Goal: Task Accomplishment & Management: Use online tool/utility

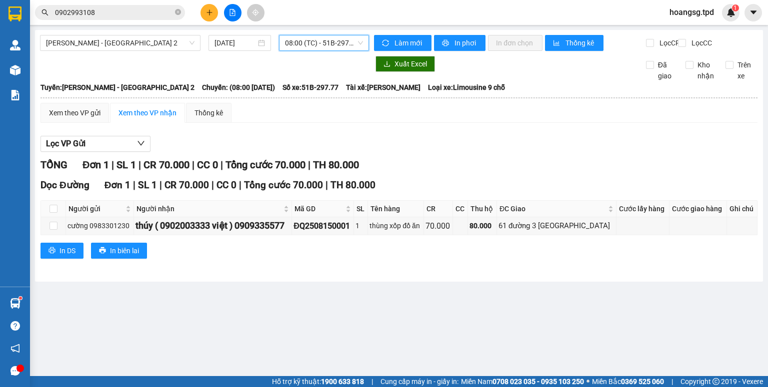
click at [333, 39] on span "08:00 (TC) - 51B-297.77" at bounding box center [324, 42] width 78 height 15
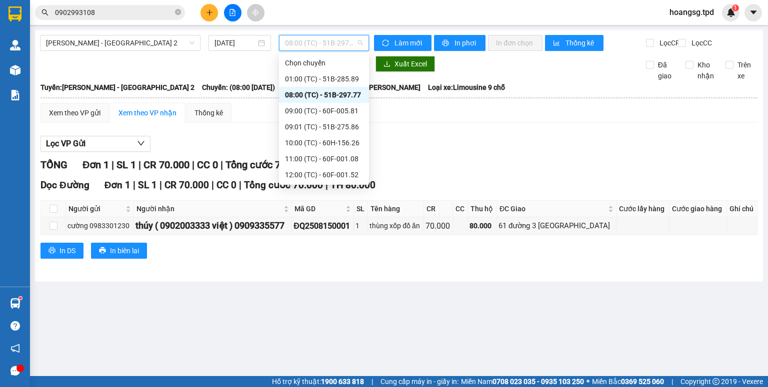
click at [329, 185] on div "13:00 (TC) - 51B-273.71" at bounding box center [324, 190] width 78 height 11
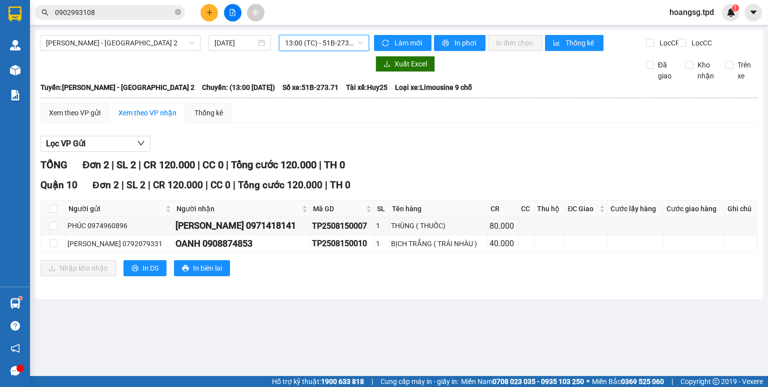
click at [328, 45] on span "13:00 (TC) - 51B-273.71" at bounding box center [324, 42] width 78 height 15
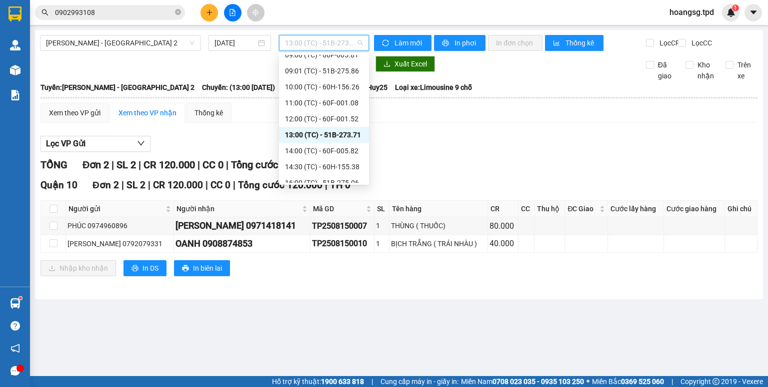
scroll to position [64, 0]
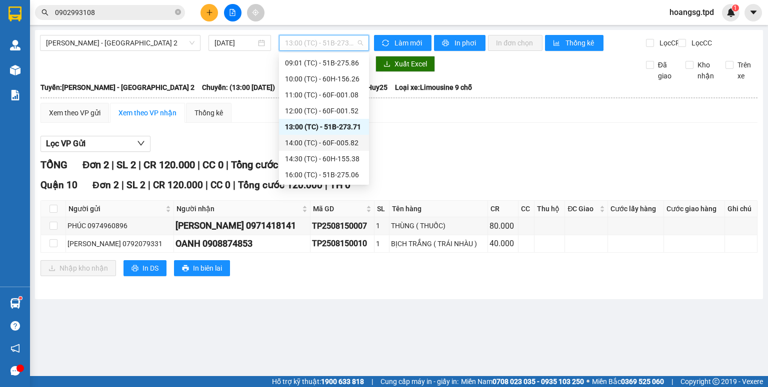
click at [329, 144] on div "14:00 (TC) - 60F-005.82" at bounding box center [324, 142] width 78 height 11
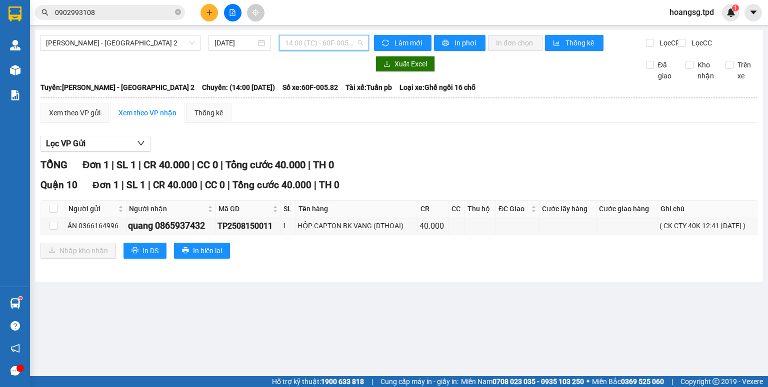
click at [330, 45] on span "14:00 (TC) - 60F-005.82" at bounding box center [324, 42] width 78 height 15
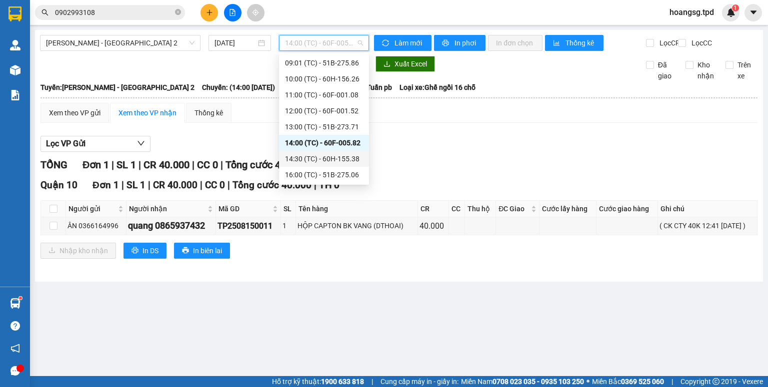
click at [334, 164] on div "14:30 (TC) - 60H-155.38" at bounding box center [324, 158] width 78 height 11
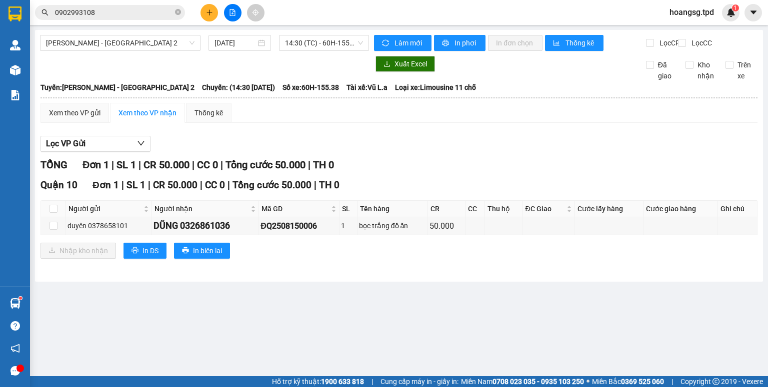
click at [315, 51] on div "[PERSON_NAME] - [GEOGRAPHIC_DATA] 2 [DATE] 14:30 (TC) - 60H-155.38" at bounding box center [204, 43] width 329 height 16
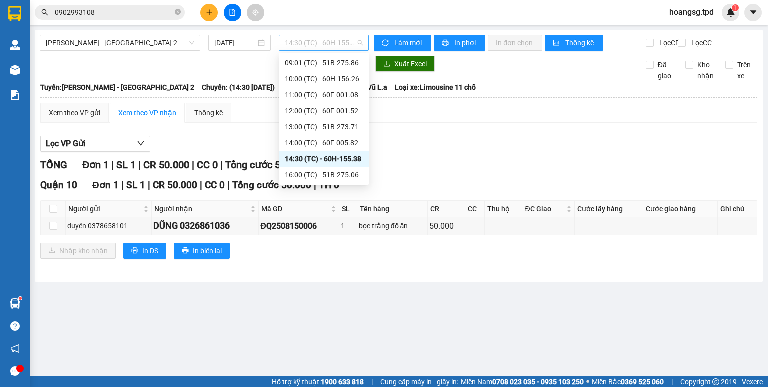
click at [320, 44] on span "14:30 (TC) - 60H-155.38" at bounding box center [324, 42] width 78 height 15
click at [312, 177] on div "16:00 (TC) - 51B-275.06" at bounding box center [324, 174] width 78 height 11
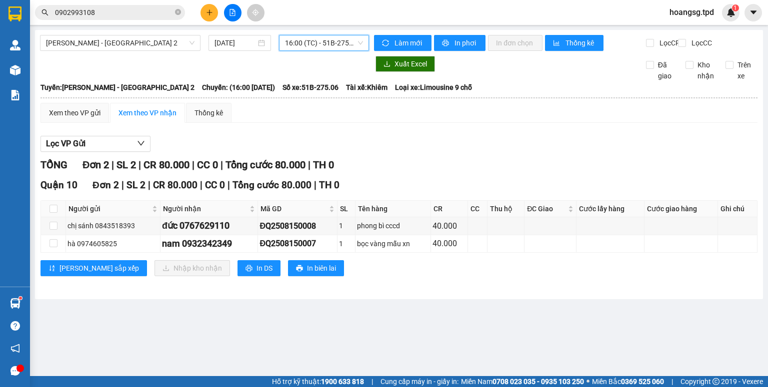
click at [330, 41] on span "16:00 (TC) - 51B-275.06" at bounding box center [324, 42] width 78 height 15
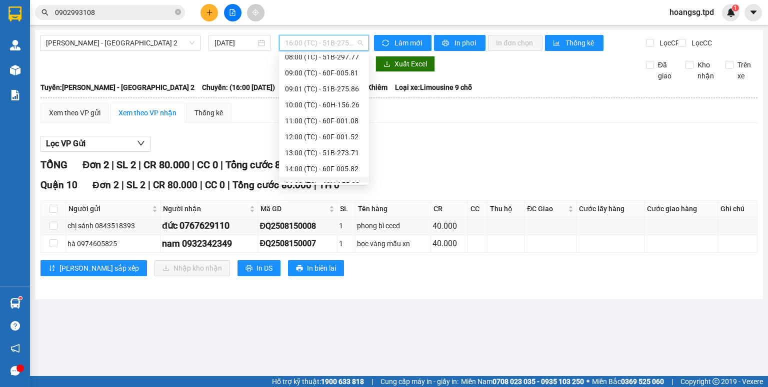
scroll to position [24, 0]
click at [325, 108] on div "09:01 (TC) - 51B-275.86" at bounding box center [324, 103] width 90 height 16
